Goal: Navigation & Orientation: Understand site structure

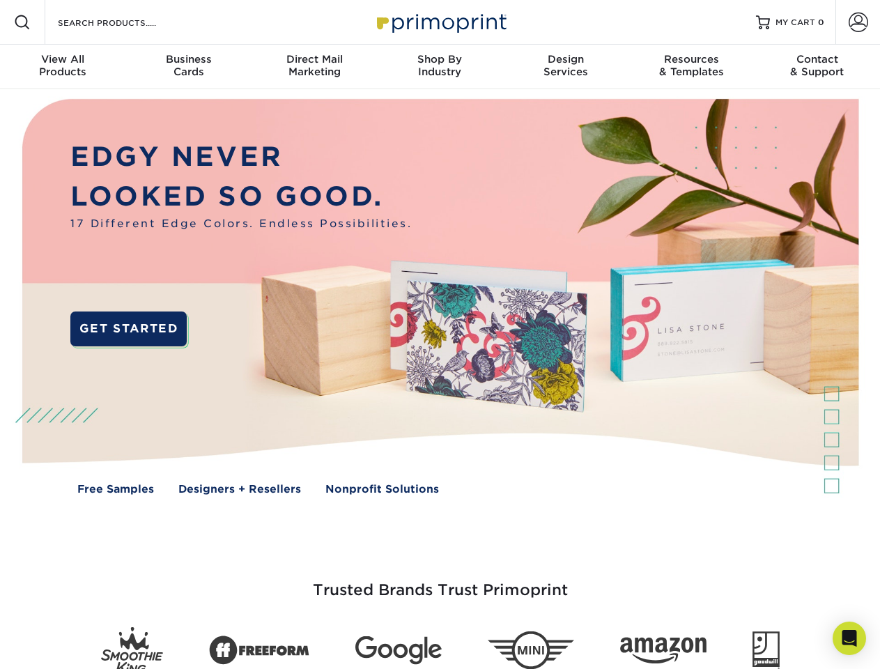
click at [439, 334] on img at bounding box center [439, 306] width 871 height 435
click at [22, 22] on span at bounding box center [22, 22] width 17 height 17
click at [857, 22] on span at bounding box center [858, 23] width 20 height 20
click at [63, 67] on div "View All Products" at bounding box center [62, 65] width 125 height 25
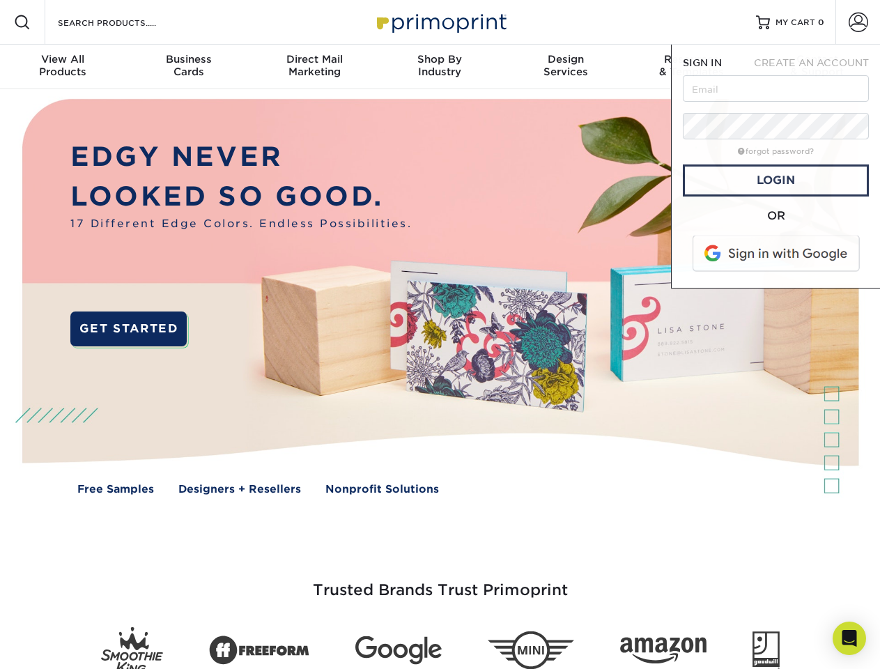
click at [188, 67] on div "Business Cards" at bounding box center [187, 65] width 125 height 25
click at [314, 67] on div "Direct Mail Marketing" at bounding box center [313, 65] width 125 height 25
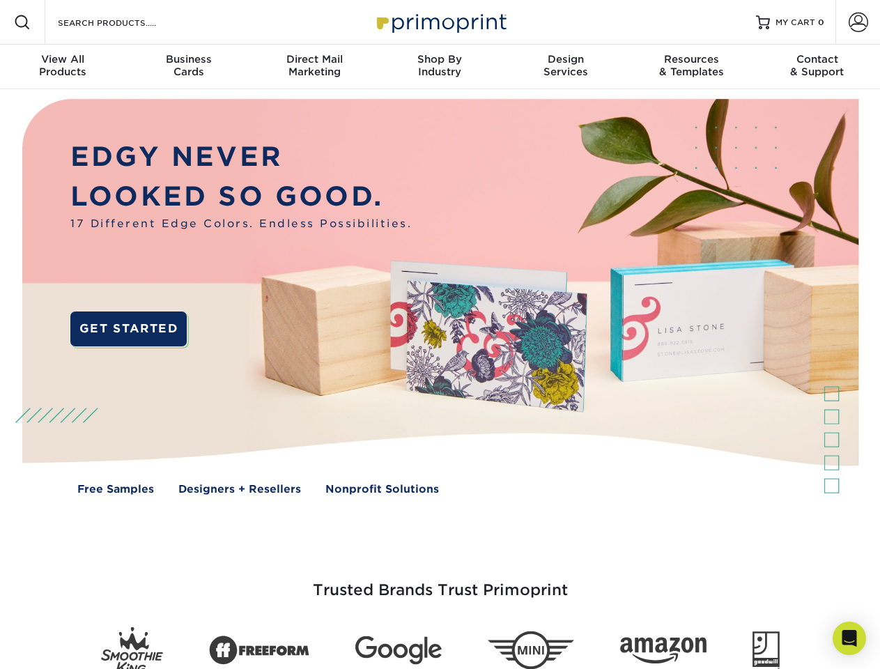
click at [439, 67] on div "Shop By Industry" at bounding box center [439, 65] width 125 height 25
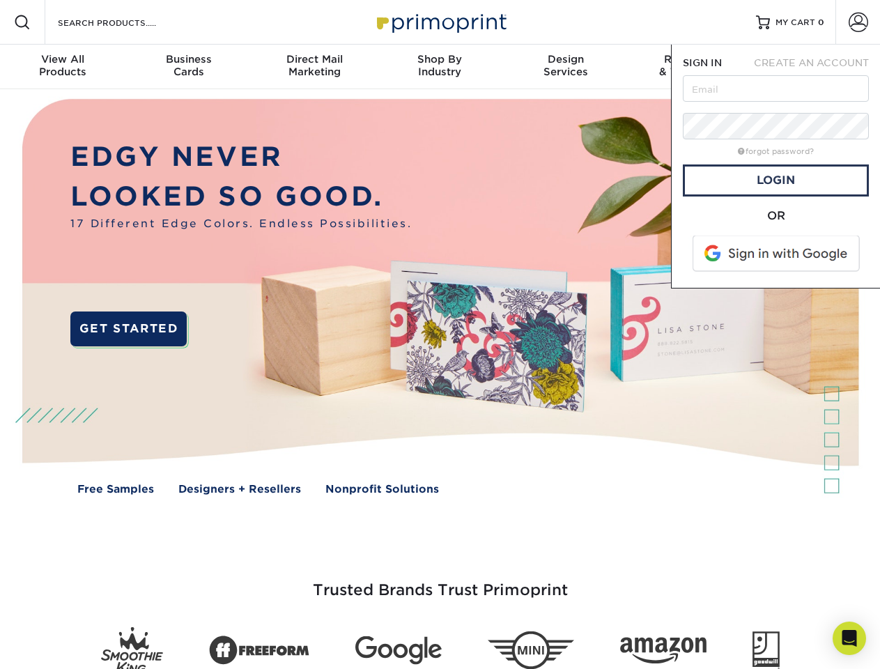
click at [566, 67] on div "Design Services" at bounding box center [565, 65] width 125 height 25
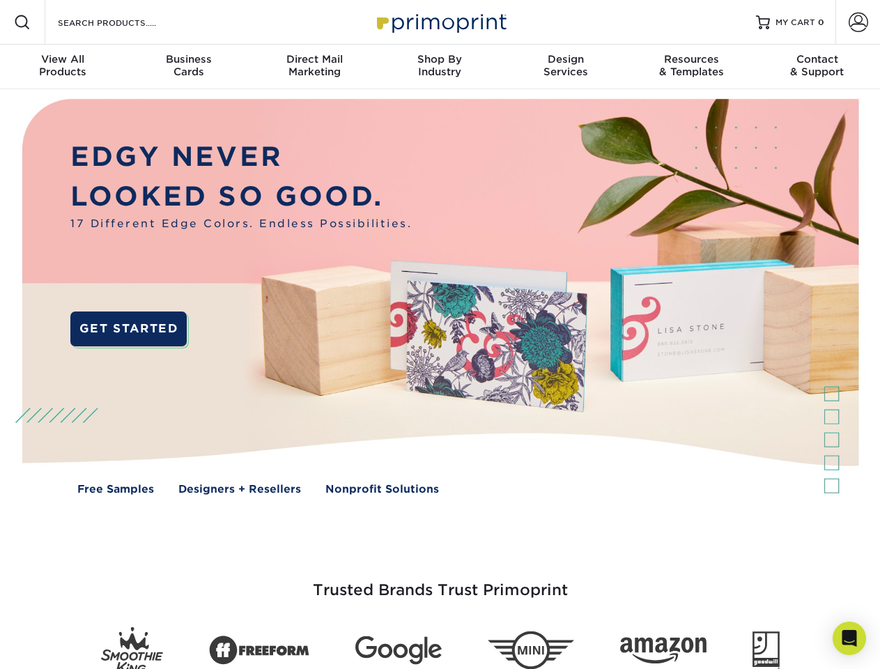
click at [691, 67] on span "SIGN IN" at bounding box center [702, 62] width 39 height 11
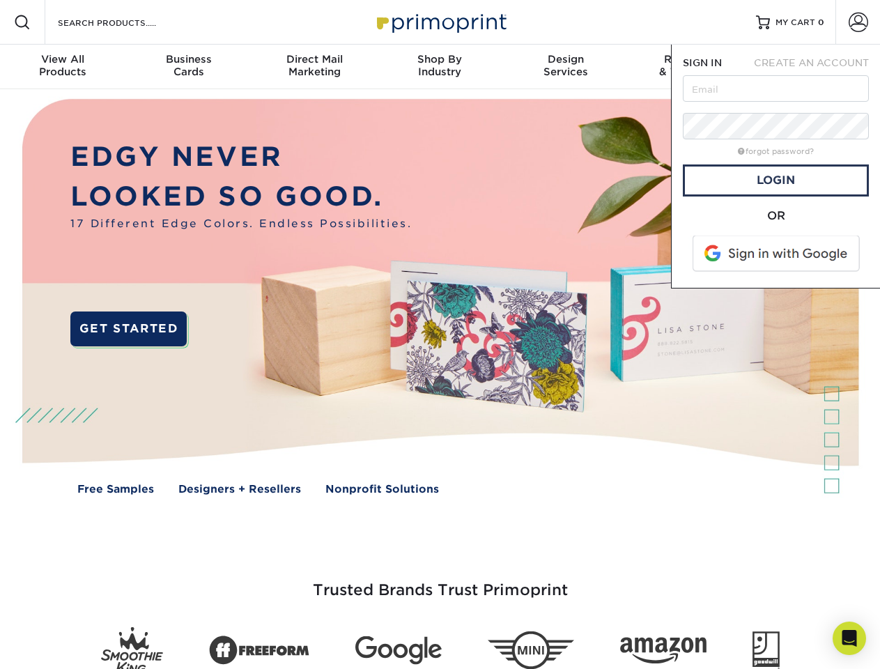
click at [817, 67] on div "Contact & Support" at bounding box center [816, 65] width 125 height 25
